Goal: Understand process/instructions

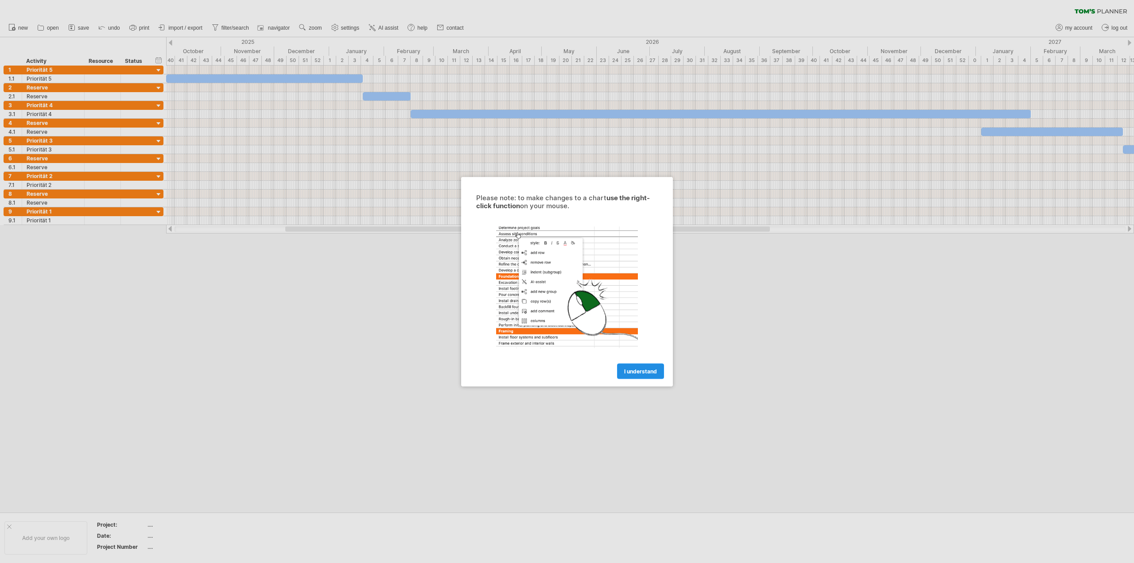
click at [652, 374] on span "I understand" at bounding box center [640, 371] width 33 height 7
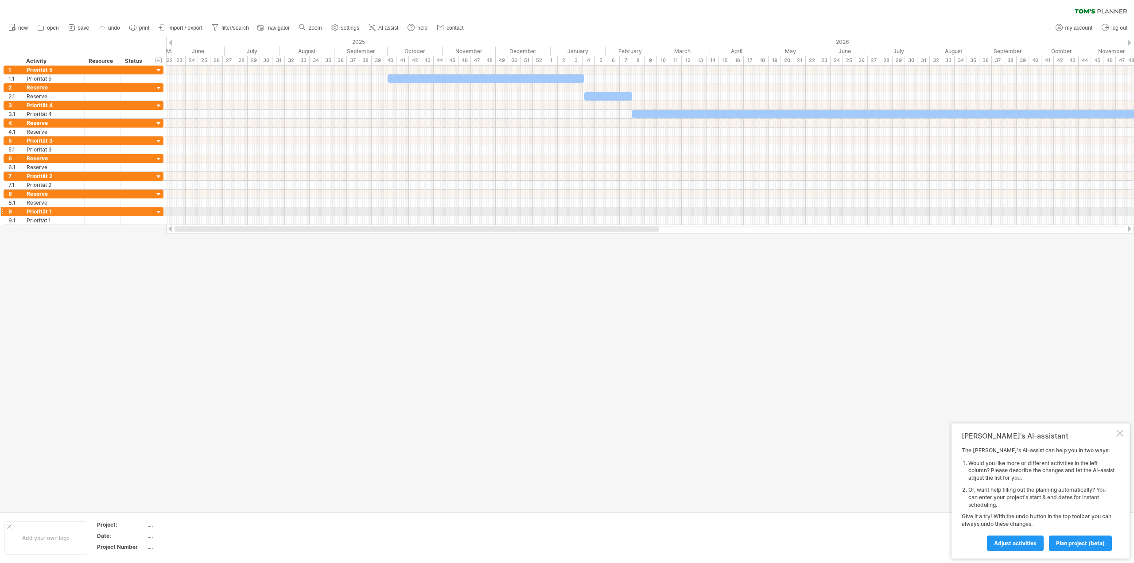
drag, startPoint x: 661, startPoint y: 227, endPoint x: 378, endPoint y: 215, distance: 282.9
click at [378, 215] on div "Trying to reach [DOMAIN_NAME] Connected again... 0% clear filter new 1" at bounding box center [567, 281] width 1134 height 563
click at [198, 28] on span "import / export" at bounding box center [185, 28] width 34 height 6
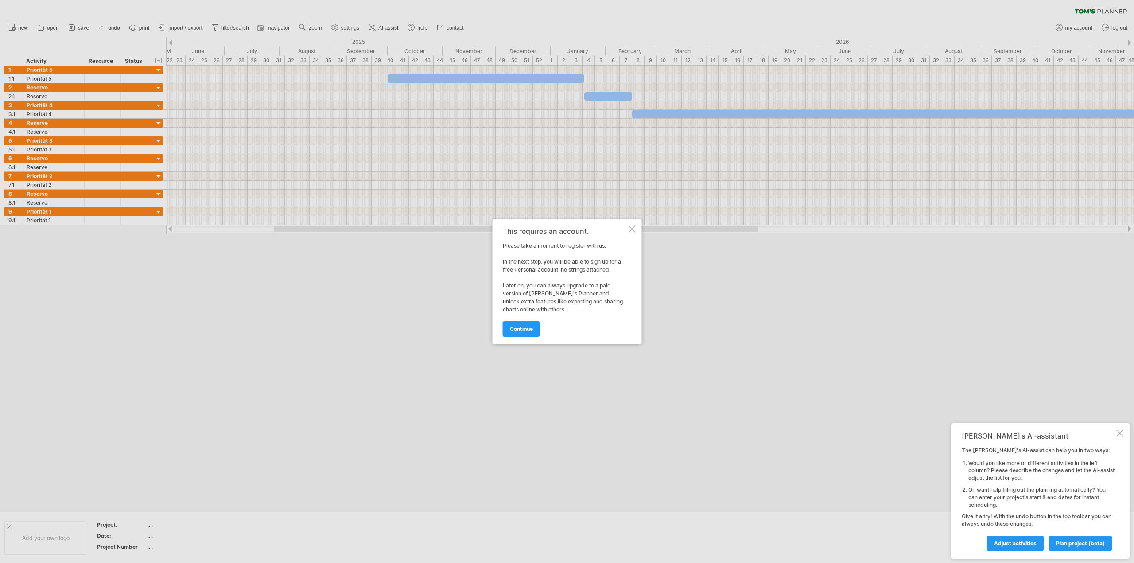
click at [635, 227] on div "This requires an account. Please take a moment to register with us. In the next…" at bounding box center [567, 281] width 149 height 125
click at [632, 227] on div at bounding box center [632, 228] width 7 height 7
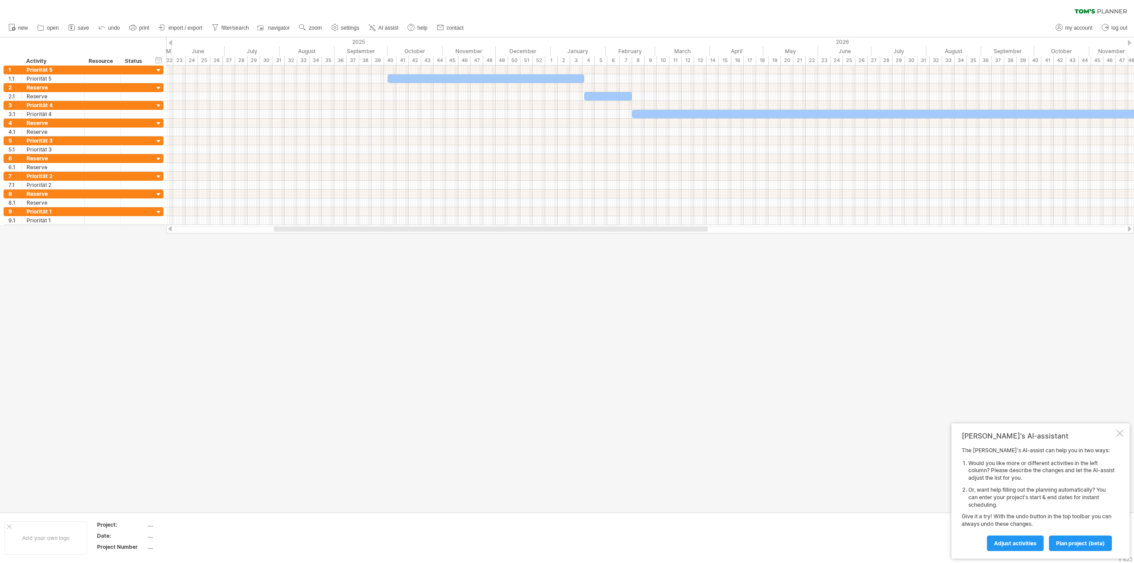
click at [1119, 430] on div at bounding box center [1119, 433] width 7 height 7
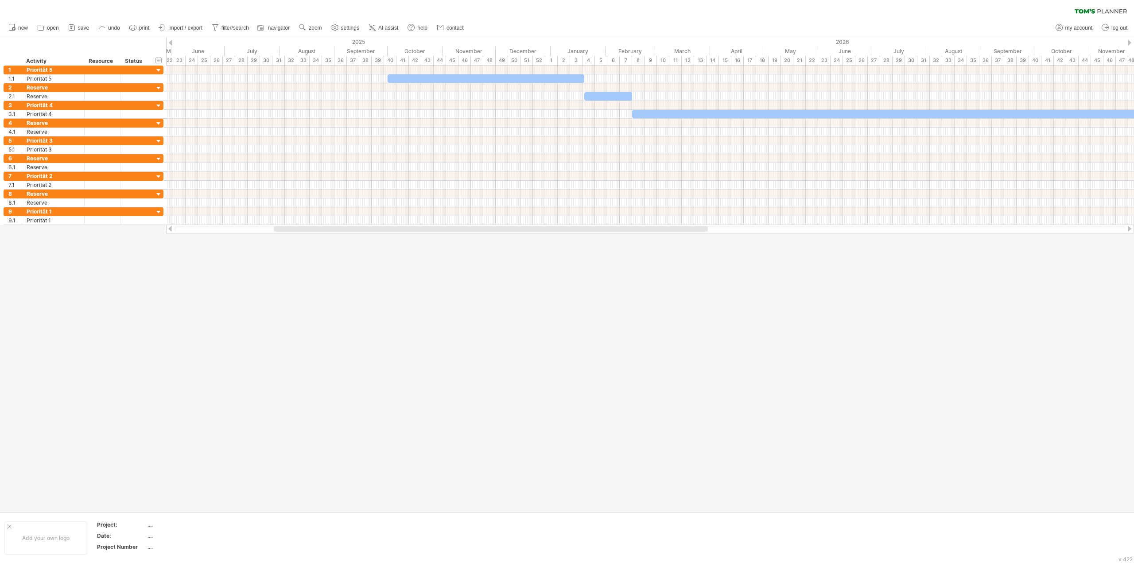
click at [326, 25] on ul "new open" at bounding box center [235, 28] width 463 height 19
click at [322, 25] on span "zoom" at bounding box center [315, 28] width 13 height 6
click at [353, 39] on div "Month" at bounding box center [350, 37] width 49 height 14
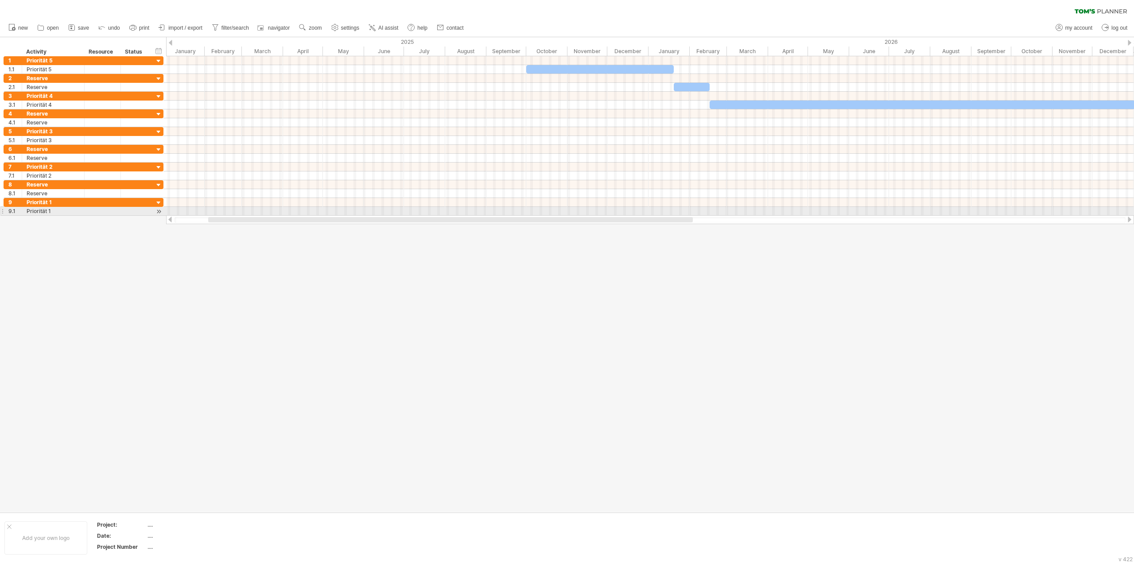
drag, startPoint x: 513, startPoint y: 220, endPoint x: 412, endPoint y: 204, distance: 102.3
click at [414, 208] on div "Trying to reach [DOMAIN_NAME] Connected again... 0% clear filter new 1" at bounding box center [567, 281] width 1134 height 563
click at [302, 26] on use at bounding box center [302, 27] width 9 height 9
click at [311, 25] on span "zoom" at bounding box center [315, 28] width 13 height 6
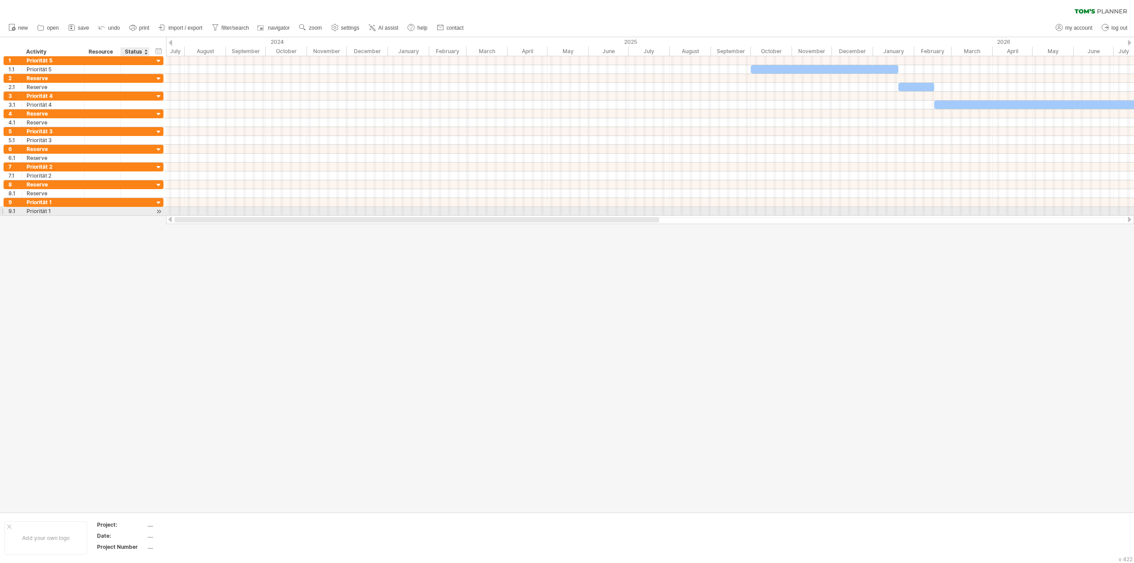
drag, startPoint x: 291, startPoint y: 221, endPoint x: 98, endPoint y: 236, distance: 192.8
click at [123, 222] on div "Trying to reach [DOMAIN_NAME] Connected again... 0% clear filter new 1" at bounding box center [567, 281] width 1134 height 563
click at [485, 278] on div at bounding box center [567, 274] width 1134 height 475
